Goal: Register for event/course

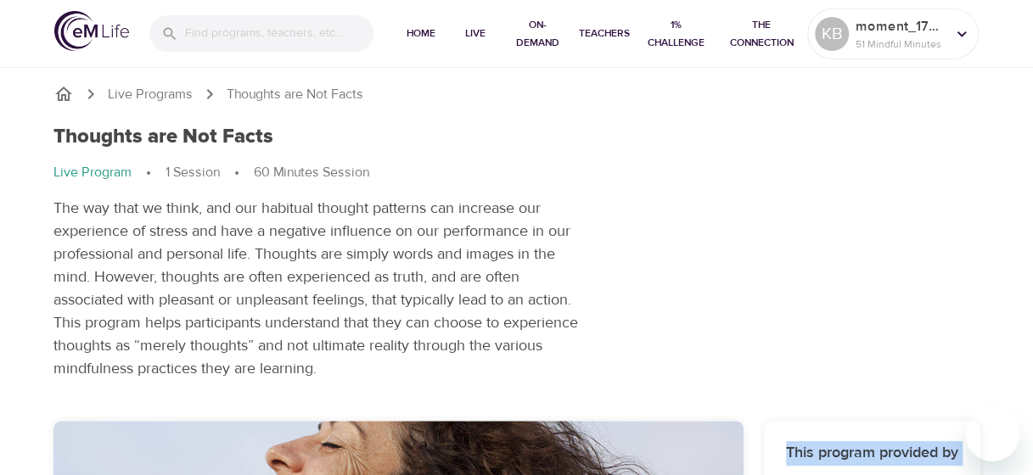
drag, startPoint x: 1031, startPoint y: 63, endPoint x: 1044, endPoint y: 155, distance: 92.7
drag, startPoint x: 1044, startPoint y: 155, endPoint x: 942, endPoint y: 149, distance: 102.1
click at [942, 149] on div "Thoughts are Not Facts Live Program 1 Session 60 Minutes Session The way that w…" at bounding box center [517, 253] width 948 height 276
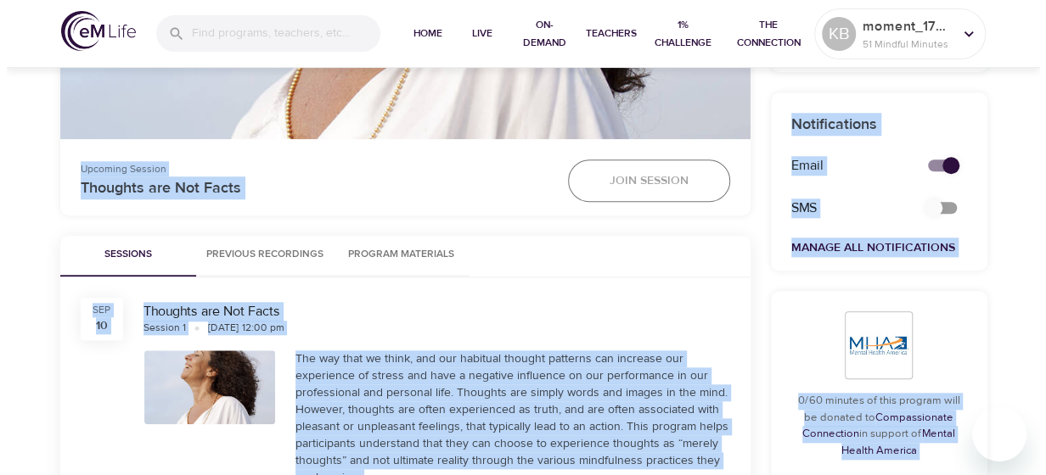
scroll to position [667, 0]
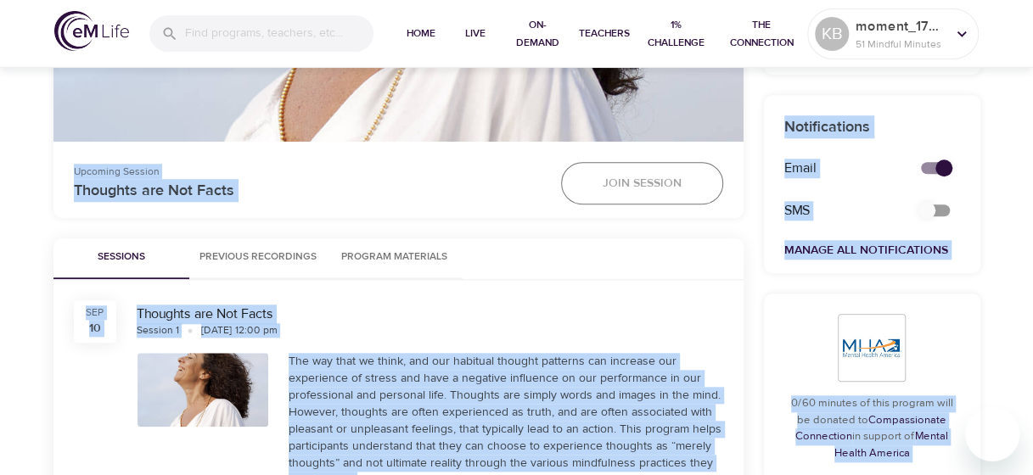
click at [584, 183] on button "Join Session" at bounding box center [642, 183] width 162 height 42
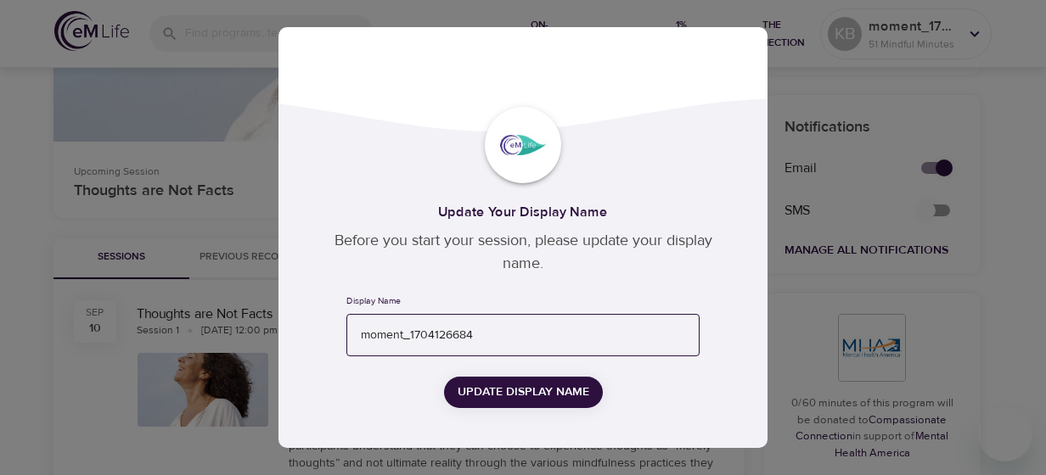
drag, startPoint x: 494, startPoint y: 338, endPoint x: 362, endPoint y: 334, distance: 132.5
click at [362, 334] on input "moment_1704126684" at bounding box center [522, 335] width 353 height 43
type input "[DEMOGRAPHIC_DATA][PERSON_NAME]"
click at [504, 402] on span "Update Display Name" at bounding box center [524, 392] width 132 height 21
